Goal: Task Accomplishment & Management: Manage account settings

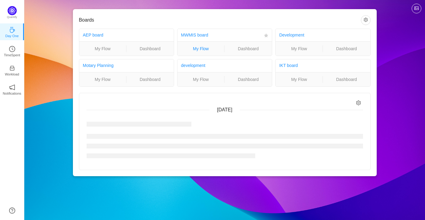
click at [200, 46] on link "My Flow" at bounding box center [201, 48] width 47 height 7
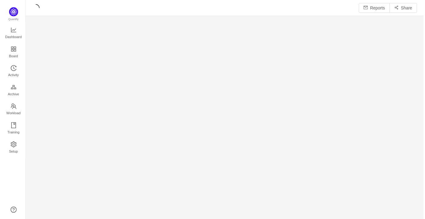
scroll to position [210, 385]
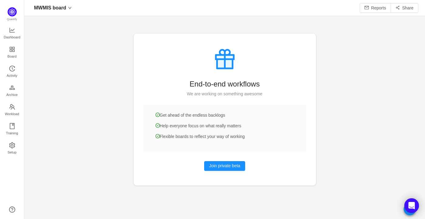
scroll to position [8, 8]
click at [9, 72] on span "Activity" at bounding box center [12, 75] width 11 height 12
